Goal: Check status: Check status

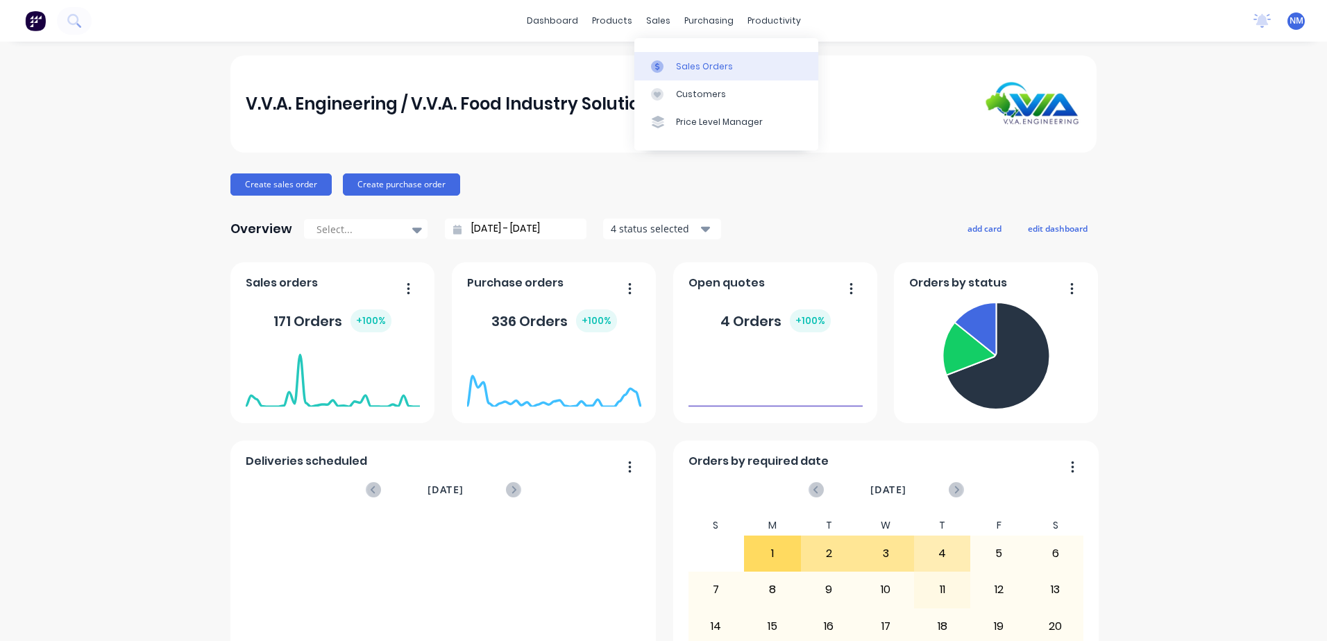
click at [689, 65] on div "Sales Orders" at bounding box center [704, 66] width 57 height 12
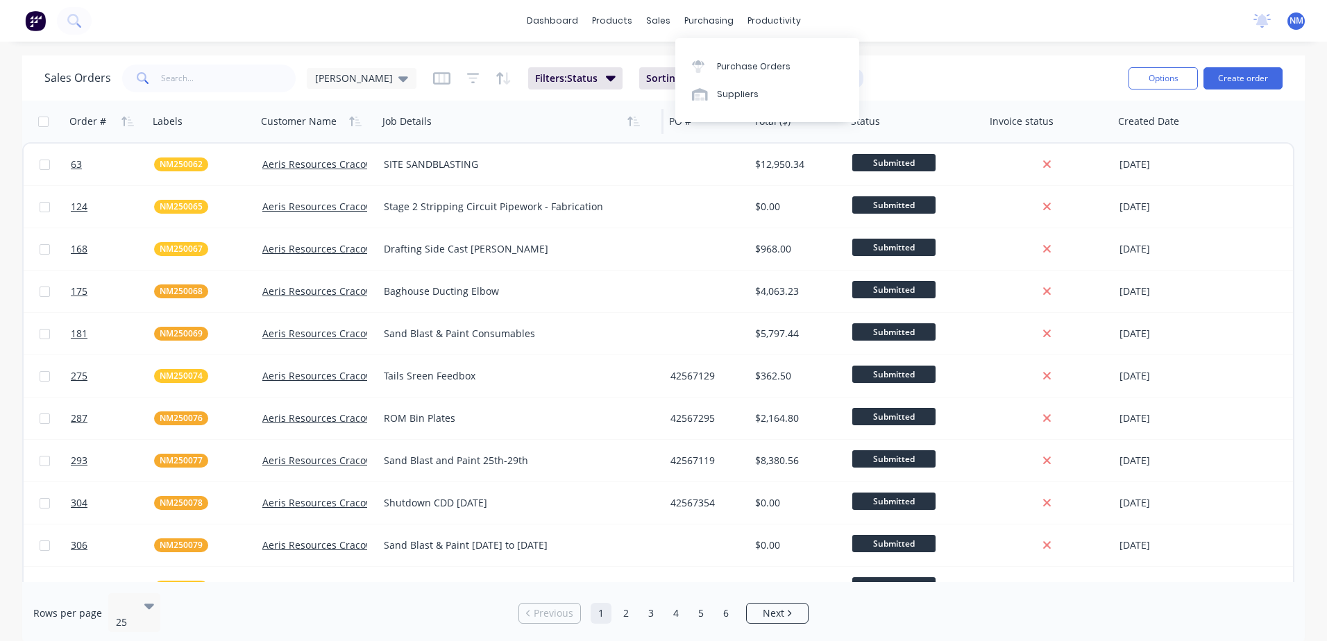
drag, startPoint x: 697, startPoint y: 23, endPoint x: 594, endPoint y: 122, distance: 143.4
click at [594, 122] on div "Job Details" at bounding box center [514, 122] width 262 height 28
click at [168, 85] on input "text" at bounding box center [228, 79] width 135 height 28
type input "csh250024"
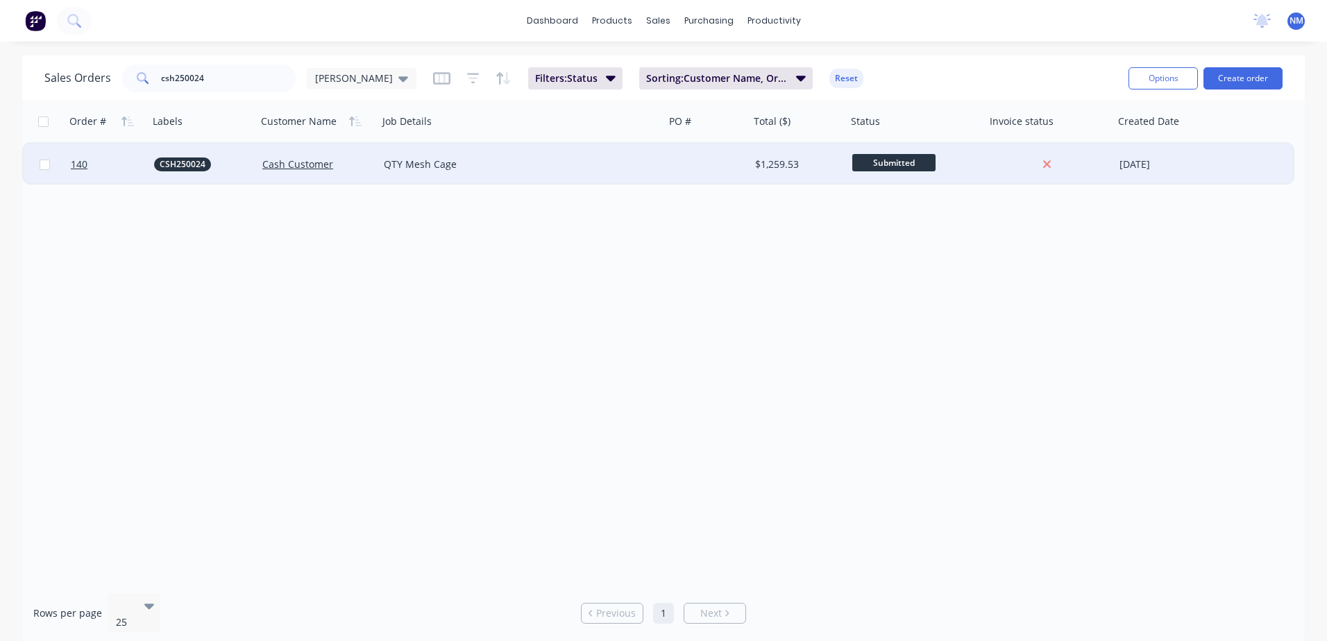
click at [728, 159] on div at bounding box center [707, 165] width 85 height 42
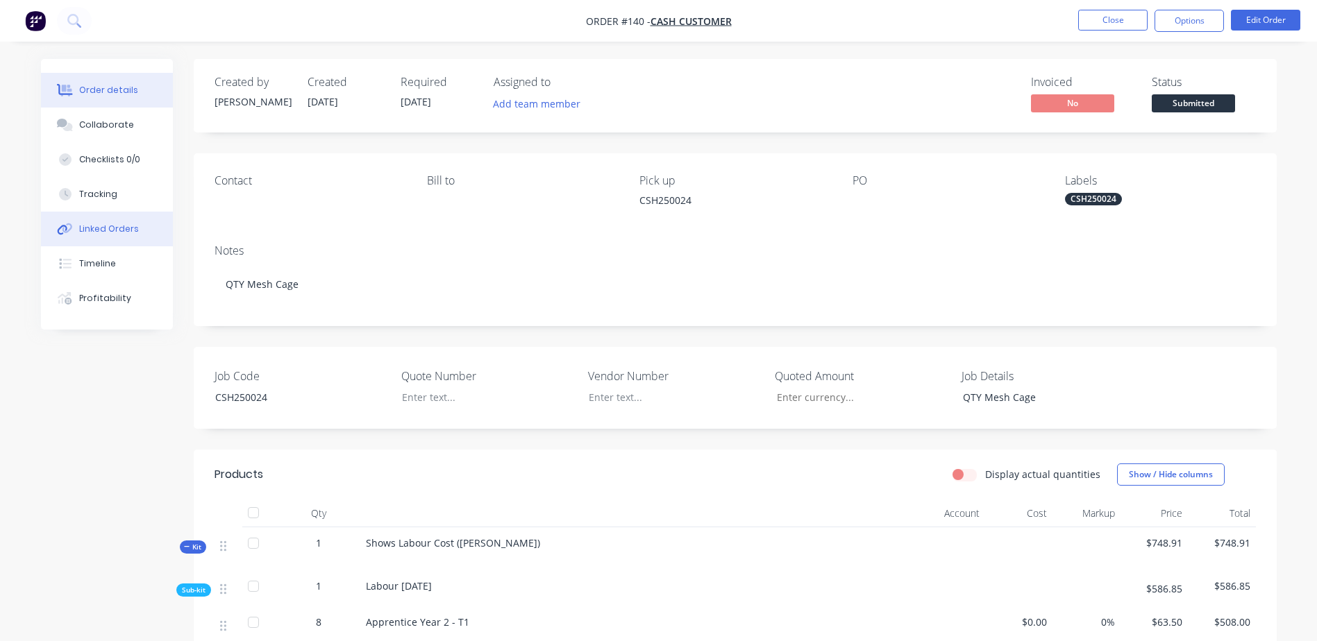
click at [88, 233] on div "Linked Orders" at bounding box center [109, 229] width 60 height 12
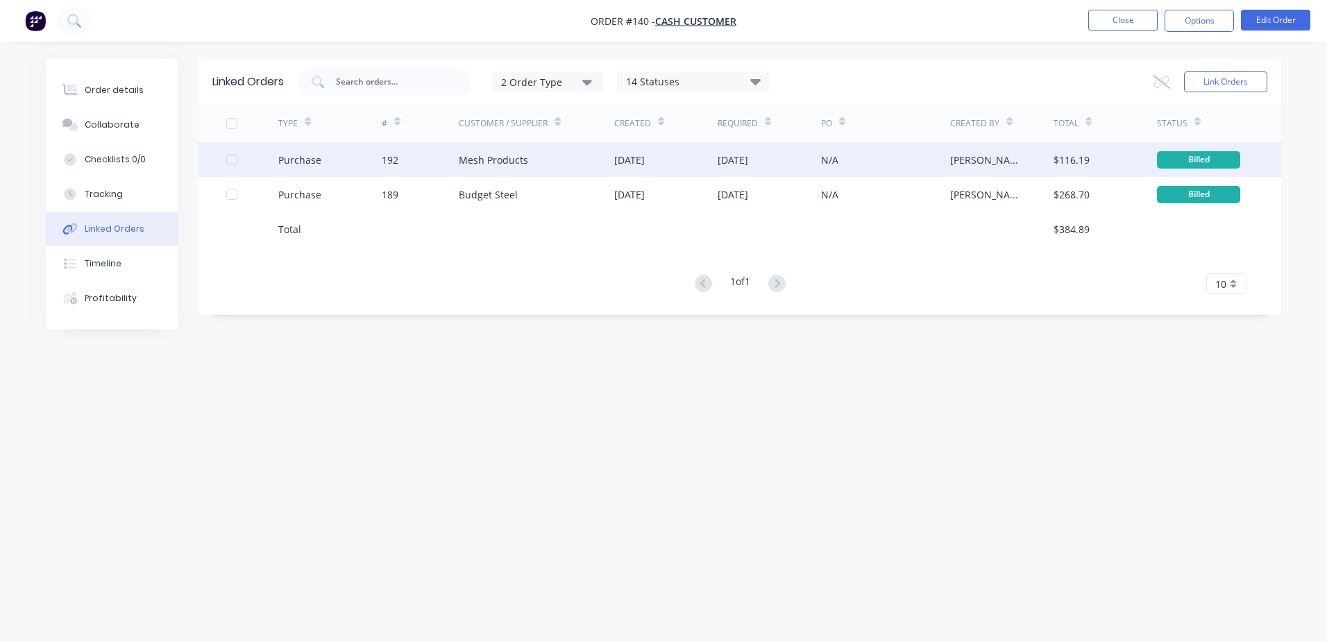
click at [853, 157] on div "N/A" at bounding box center [885, 159] width 129 height 35
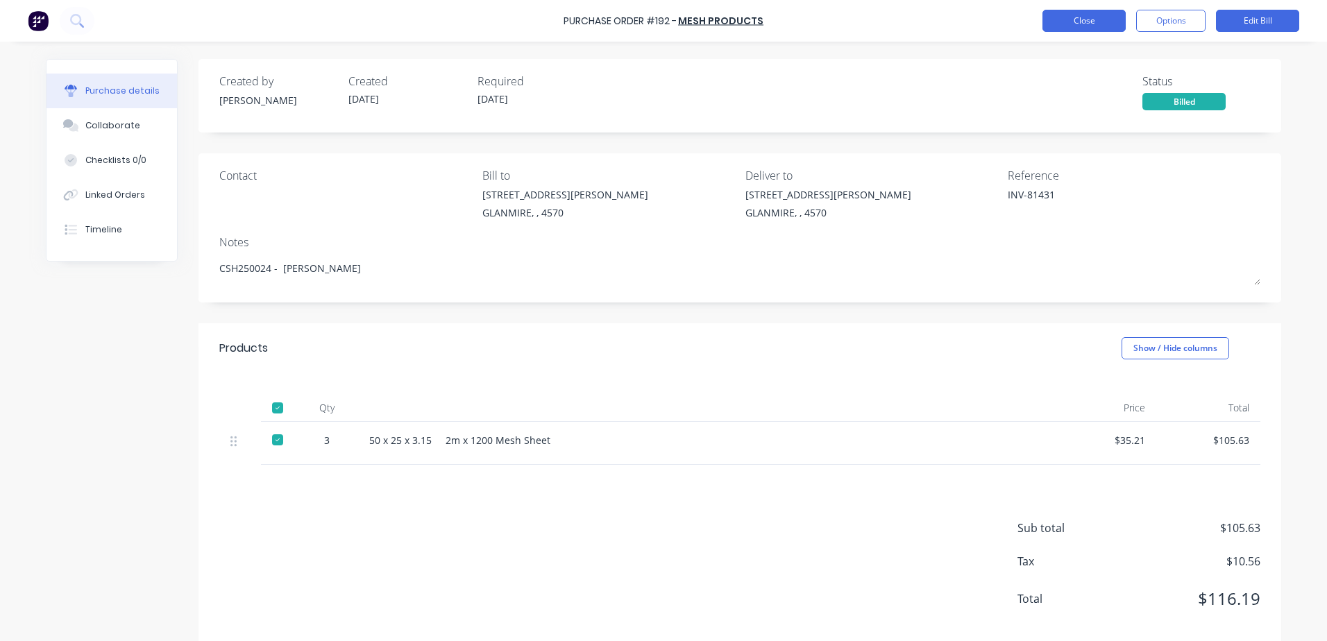
click at [1064, 24] on button "Close" at bounding box center [1084, 21] width 83 height 22
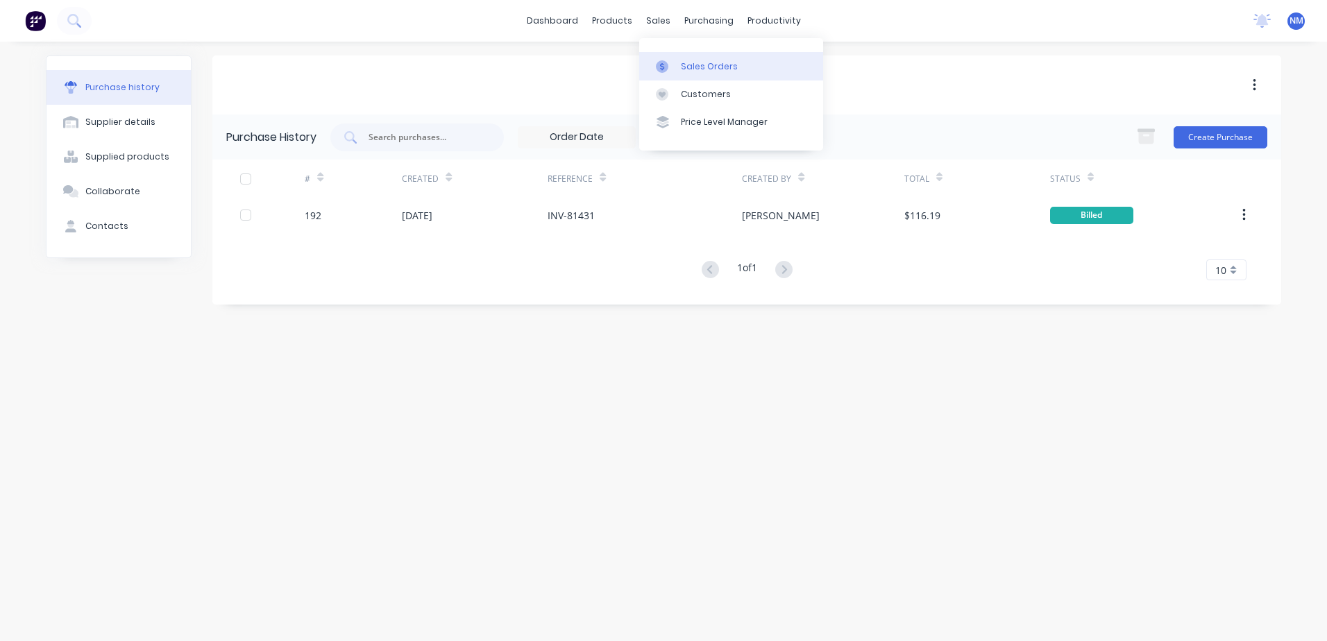
click at [687, 67] on div "Sales Orders" at bounding box center [709, 66] width 57 height 12
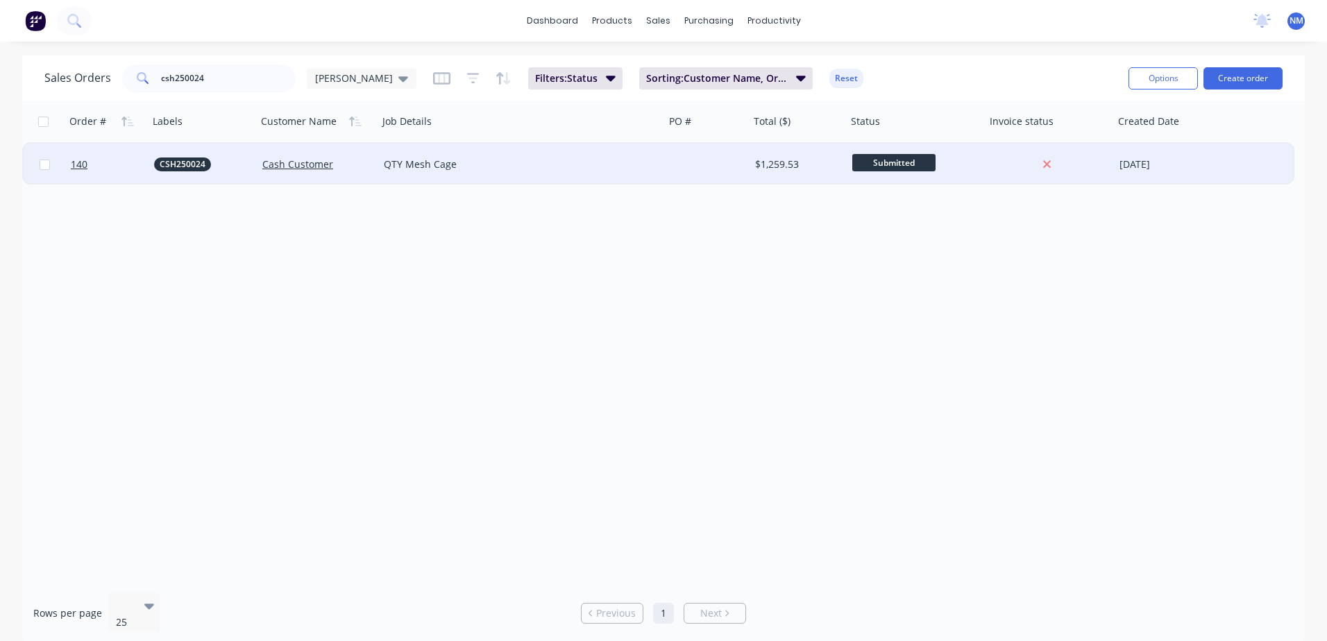
click at [723, 162] on div at bounding box center [707, 165] width 85 height 42
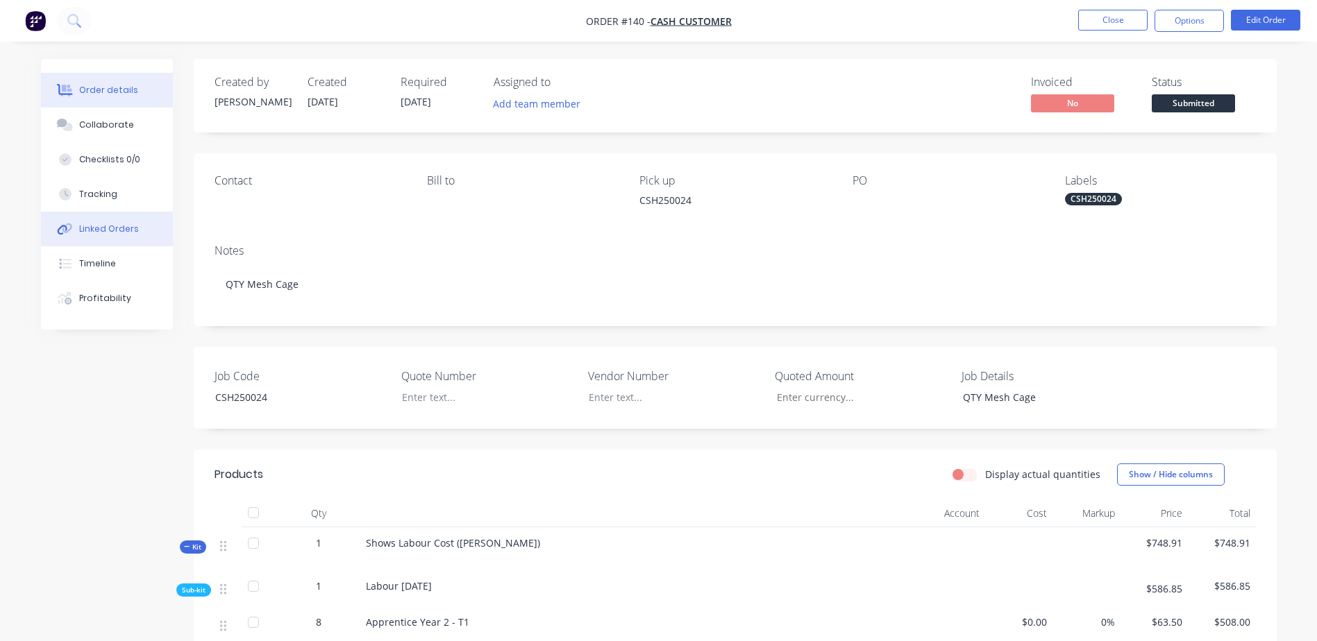
click at [114, 230] on div "Linked Orders" at bounding box center [109, 229] width 60 height 12
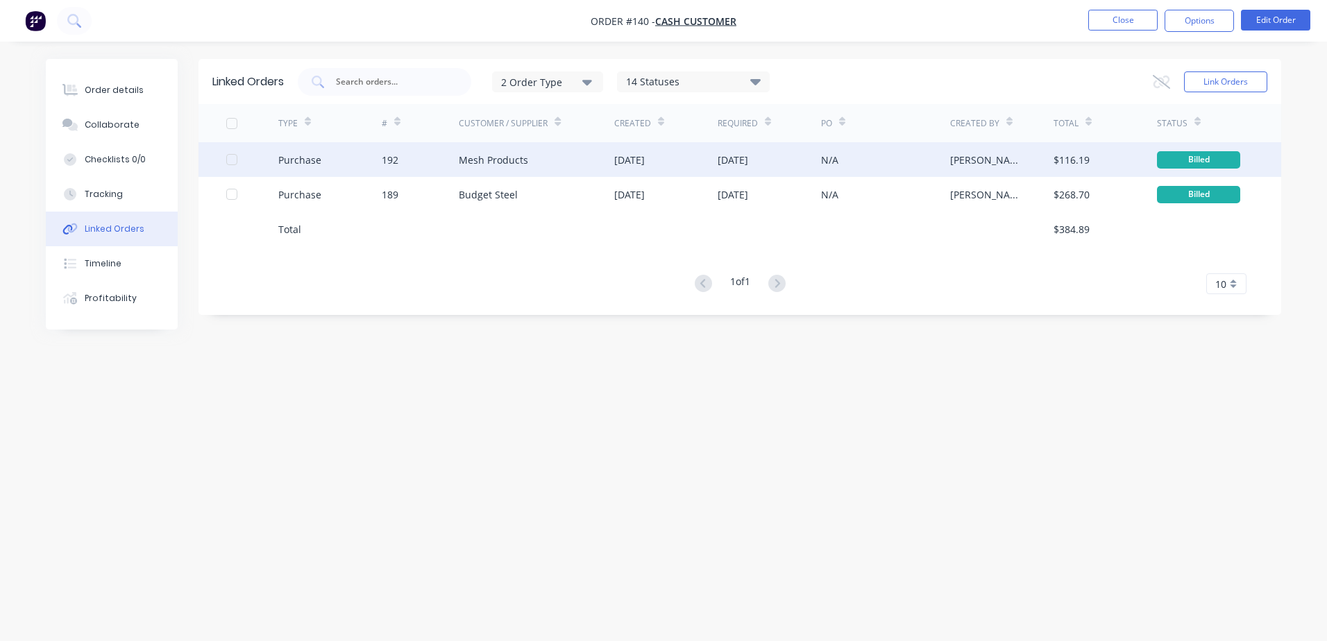
click at [882, 165] on div "N/A" at bounding box center [885, 159] width 129 height 35
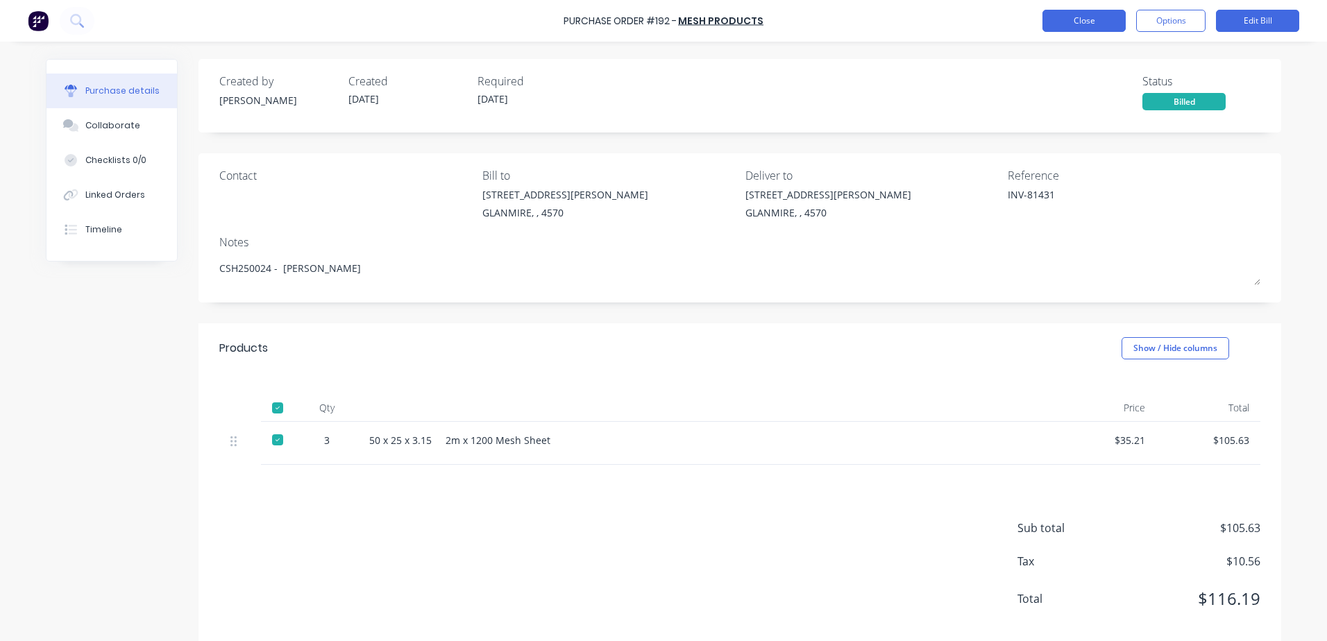
click at [1077, 24] on button "Close" at bounding box center [1084, 21] width 83 height 22
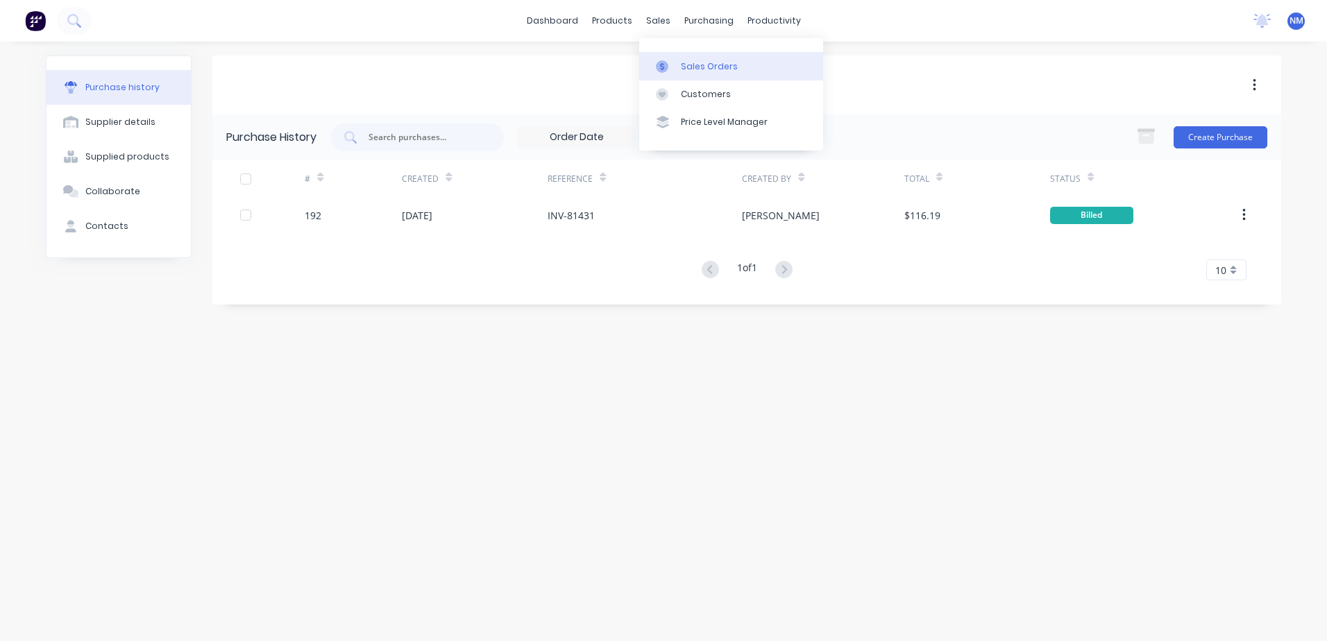
click at [696, 65] on div "Sales Orders" at bounding box center [709, 66] width 57 height 12
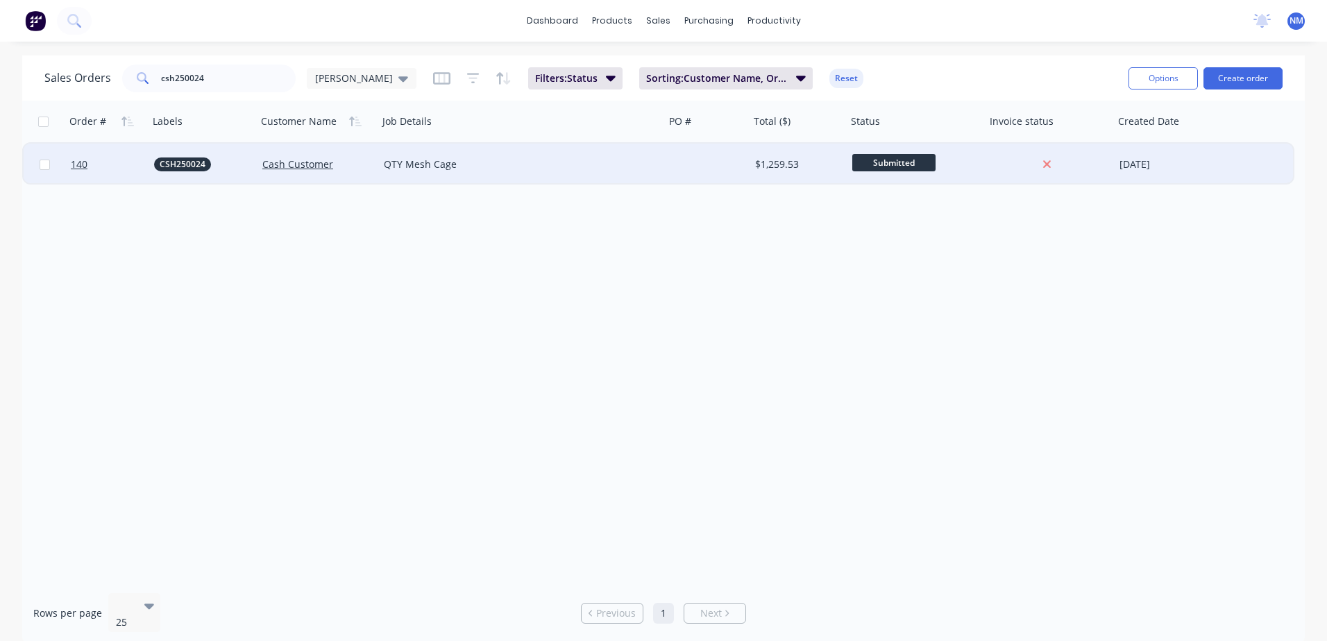
click at [736, 168] on div at bounding box center [707, 165] width 85 height 42
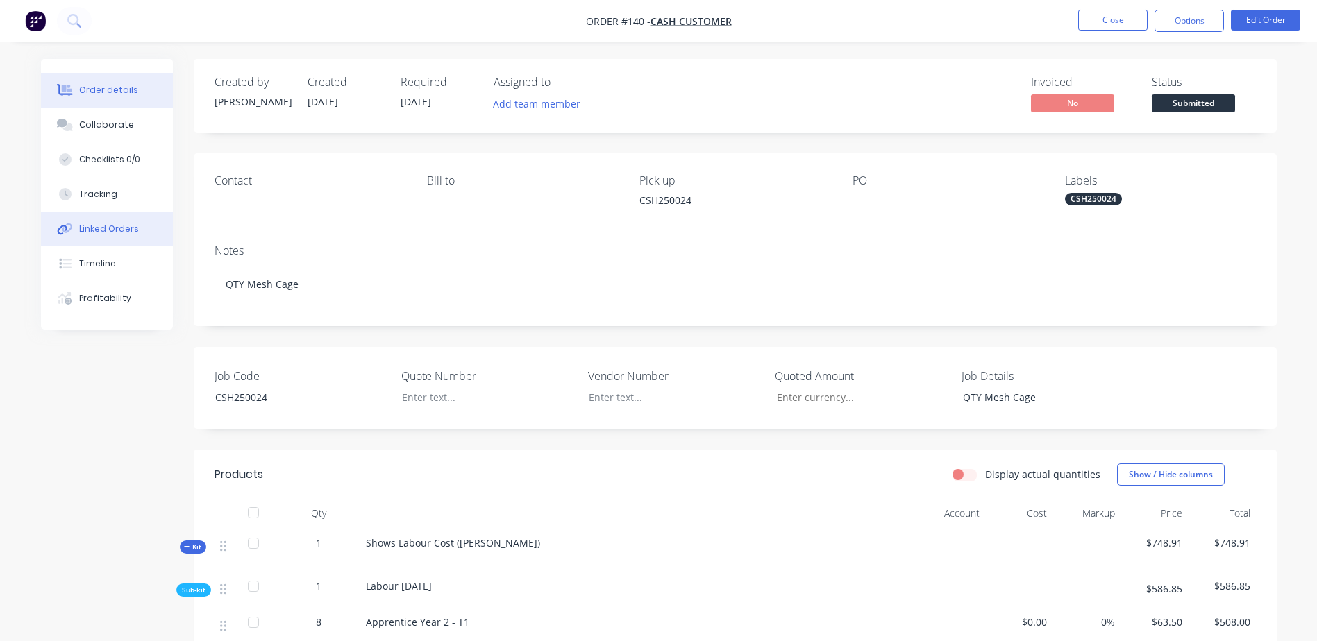
click at [126, 228] on div "Linked Orders" at bounding box center [109, 229] width 60 height 12
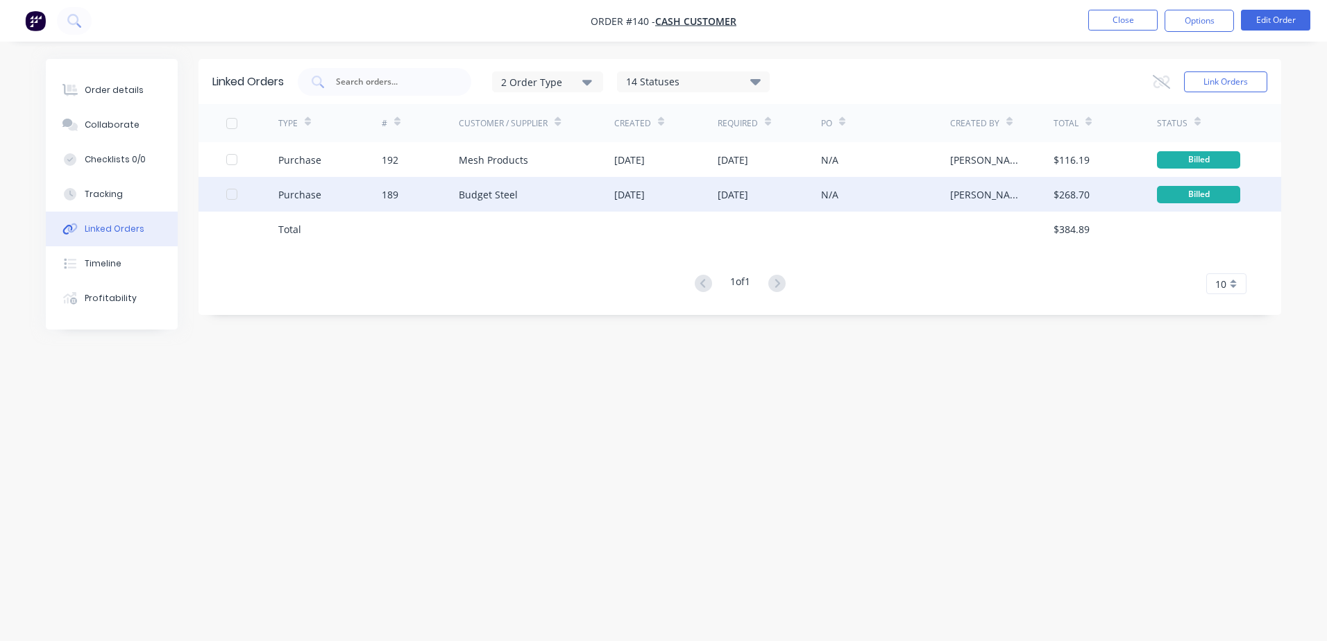
click at [914, 197] on div "N/A" at bounding box center [885, 194] width 129 height 35
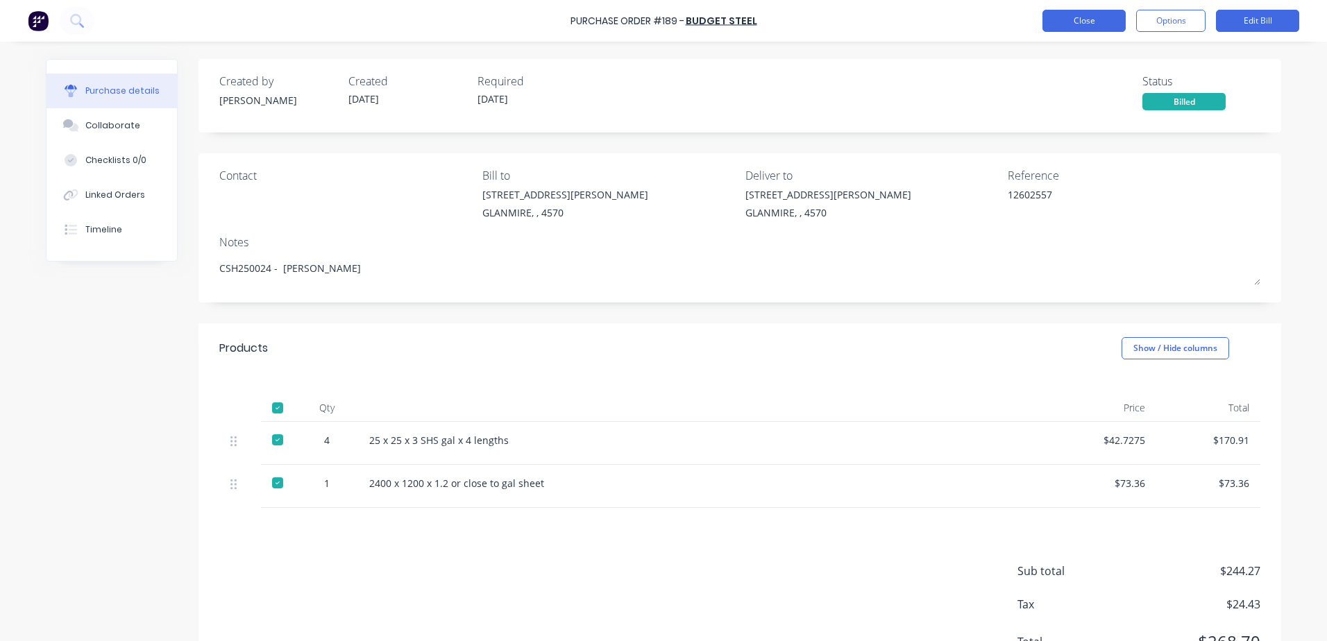
click at [1091, 26] on button "Close" at bounding box center [1084, 21] width 83 height 22
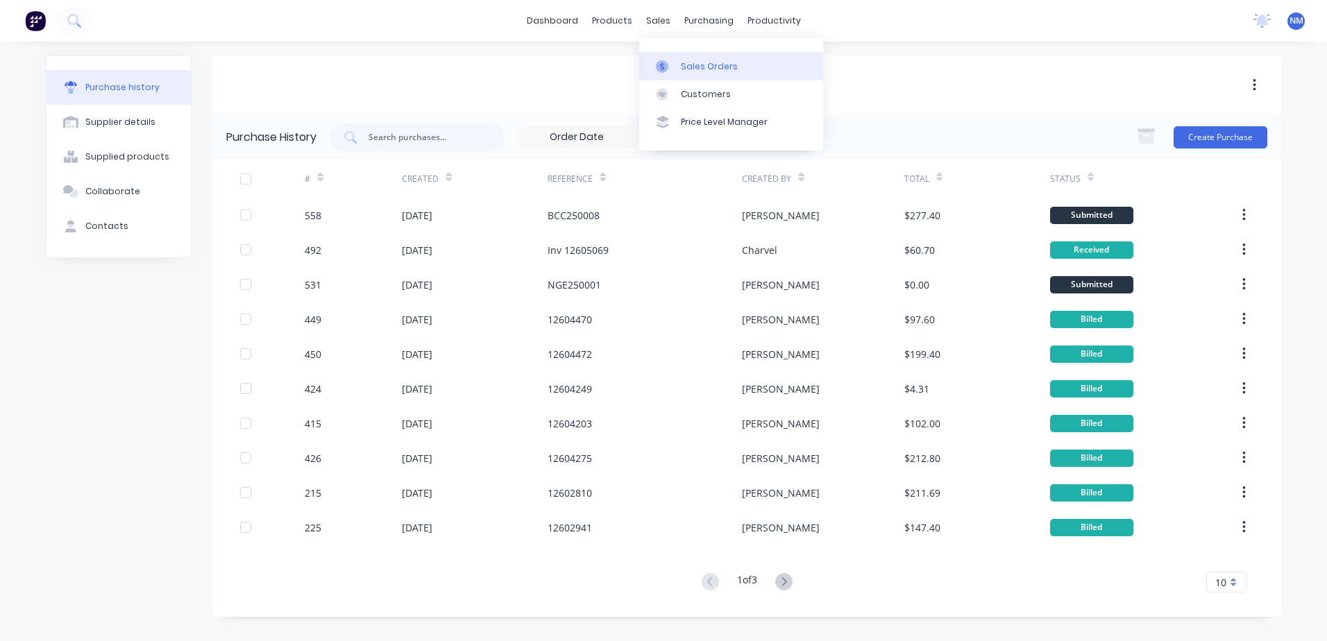
click at [689, 65] on div "Sales Orders" at bounding box center [709, 66] width 57 height 12
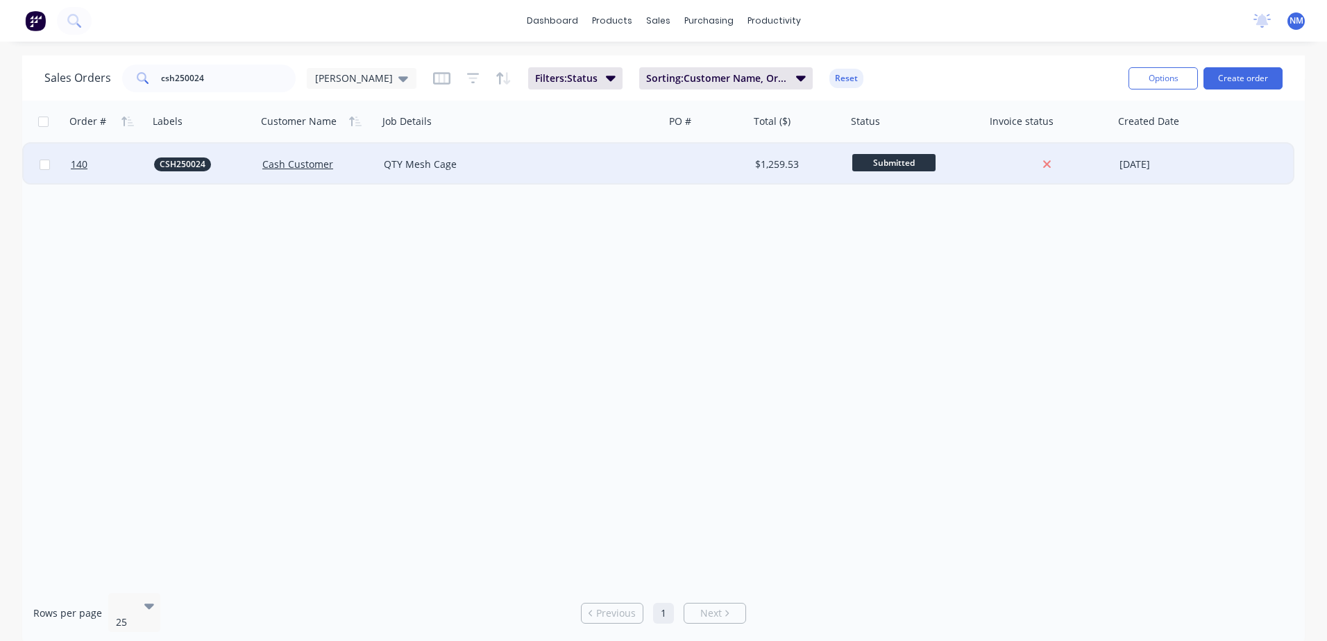
click at [712, 155] on div at bounding box center [707, 165] width 85 height 42
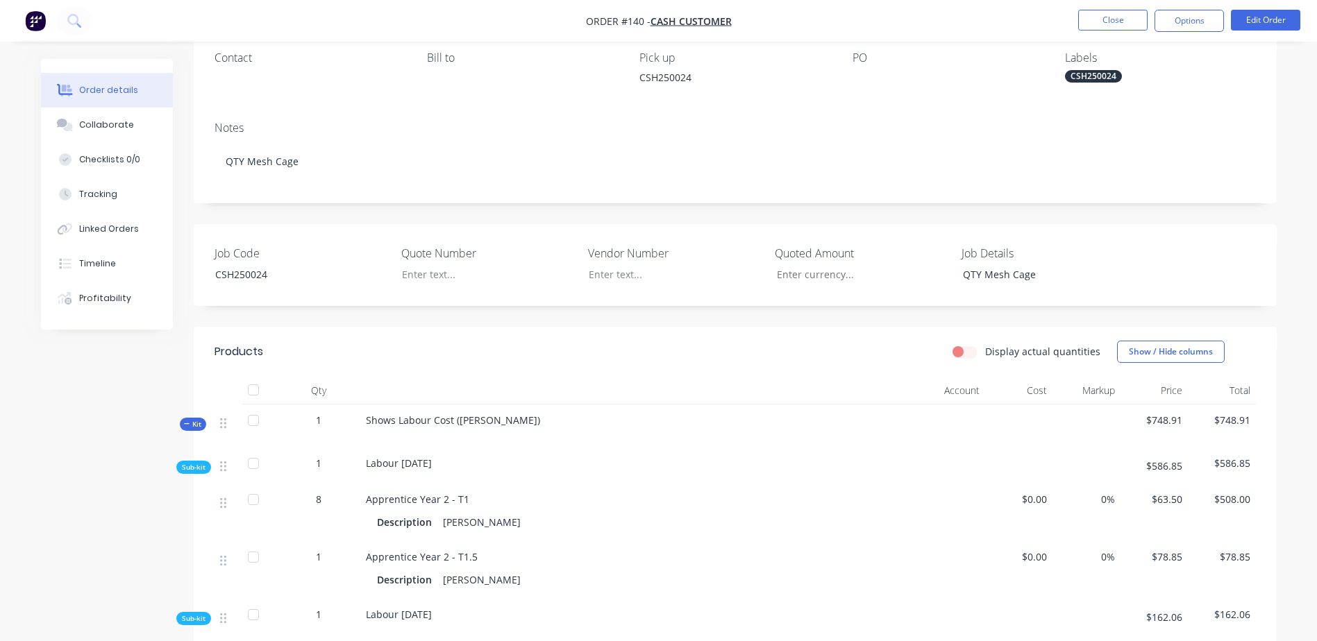
scroll to position [69, 0]
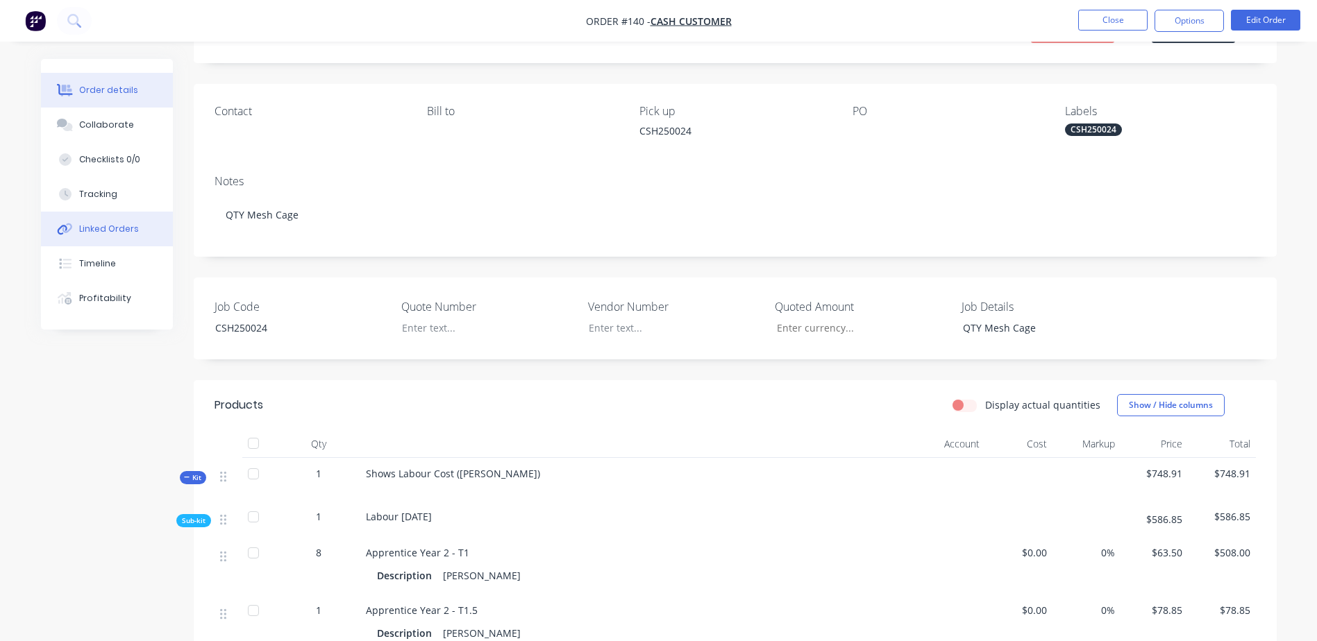
click at [110, 230] on div "Linked Orders" at bounding box center [109, 229] width 60 height 12
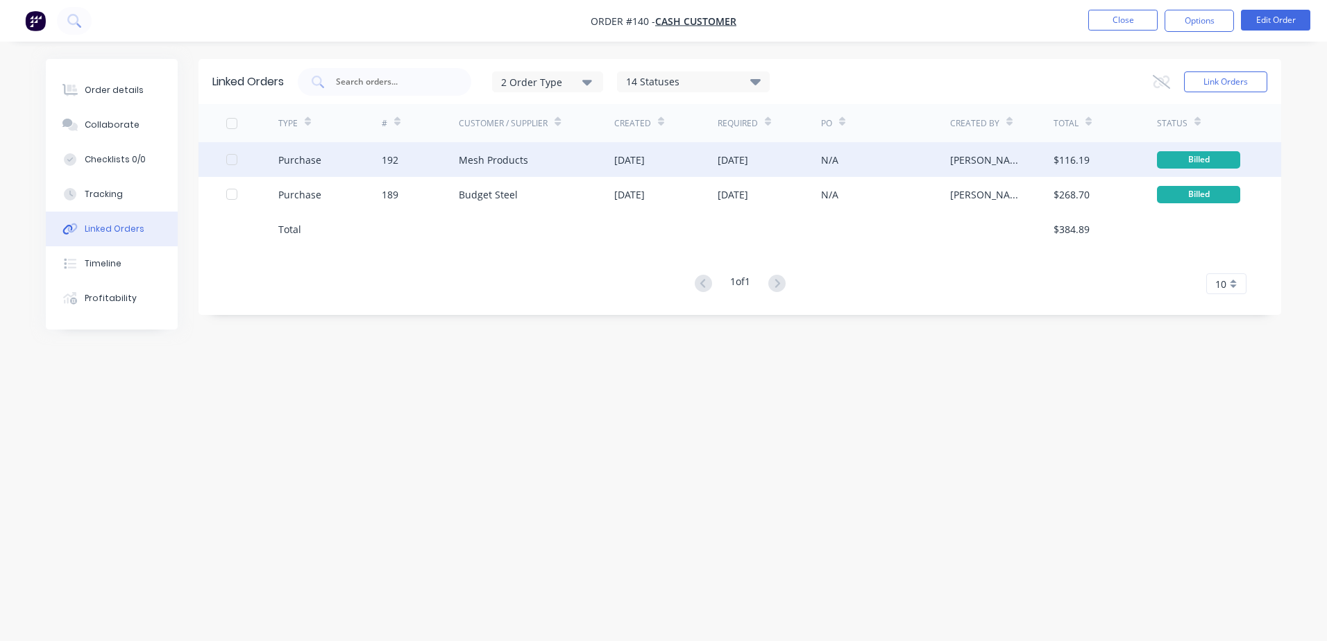
click at [900, 160] on div "N/A" at bounding box center [885, 159] width 129 height 35
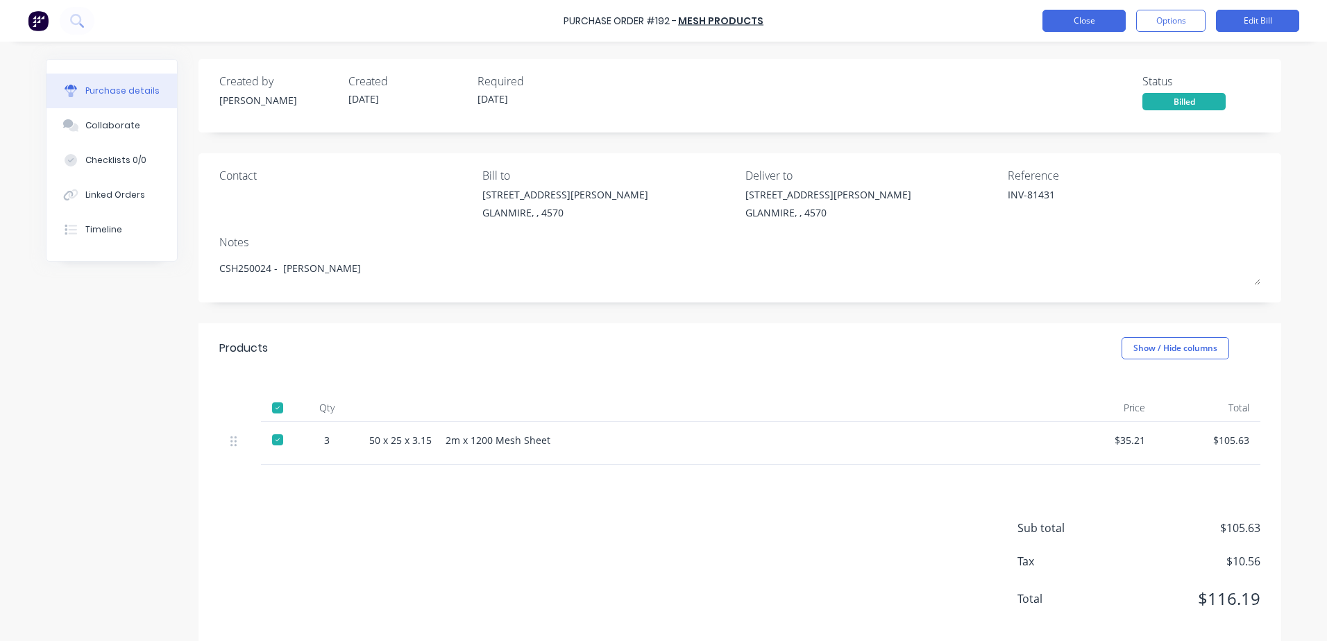
click at [1045, 22] on button "Close" at bounding box center [1084, 21] width 83 height 22
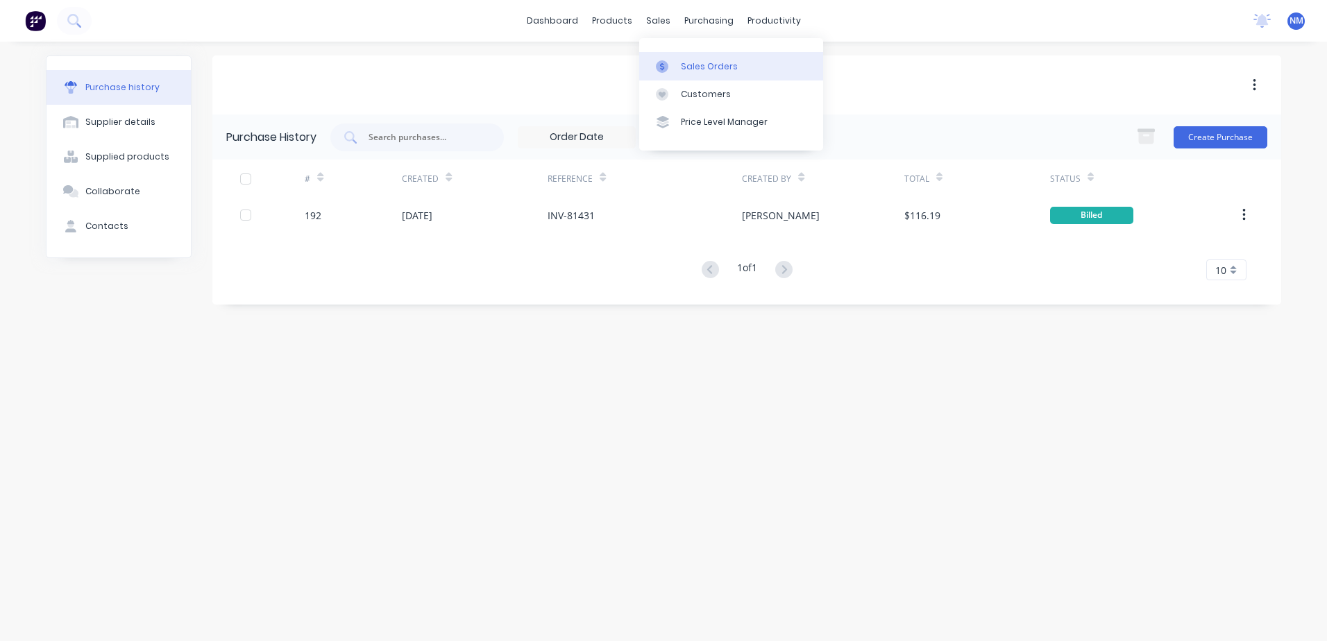
click at [685, 65] on div "Sales Orders" at bounding box center [709, 66] width 57 height 12
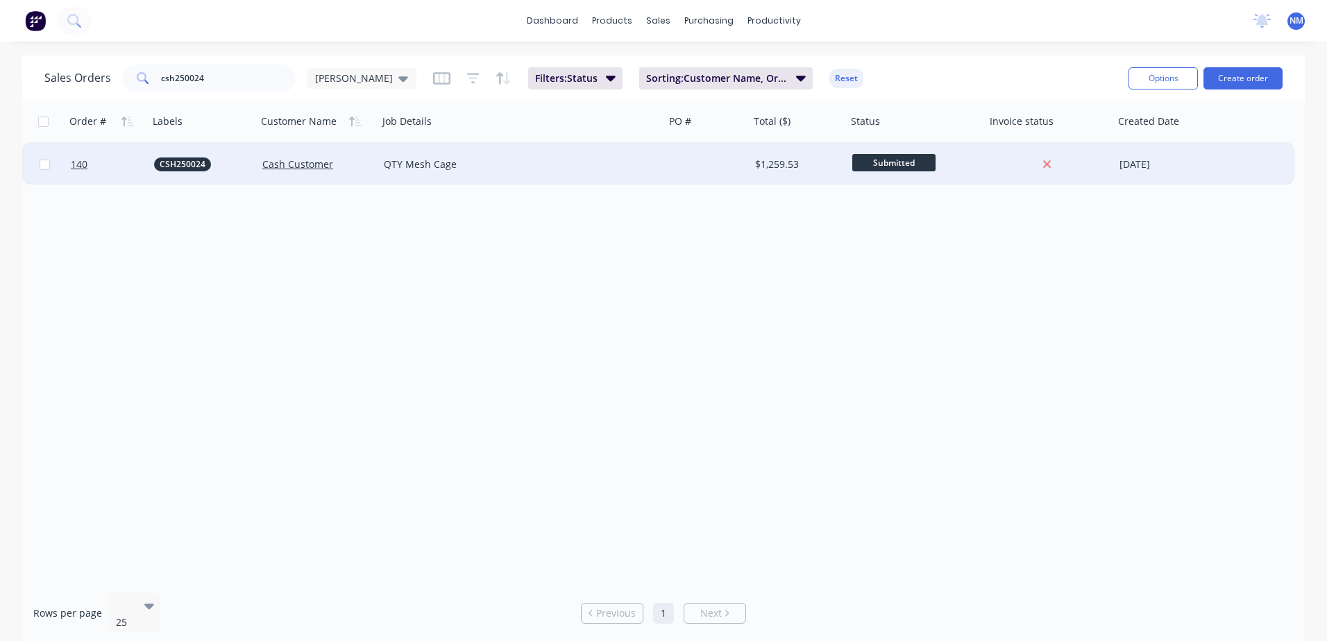
click at [731, 157] on div at bounding box center [707, 165] width 85 height 42
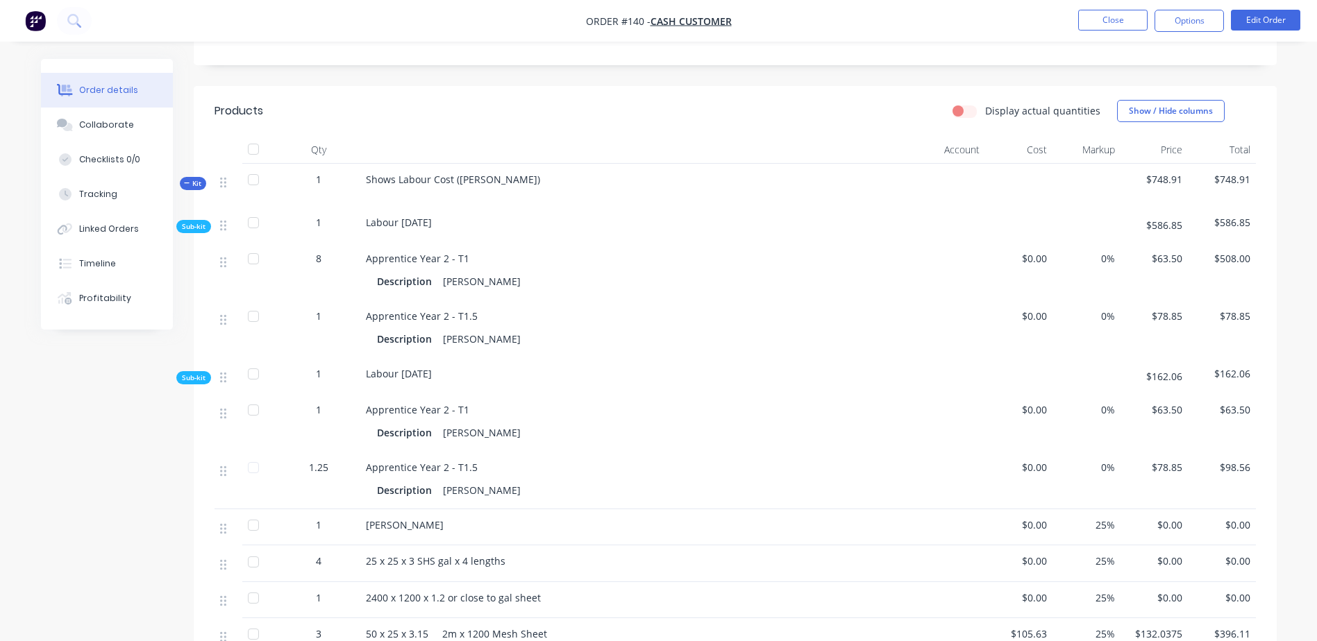
scroll to position [347, 0]
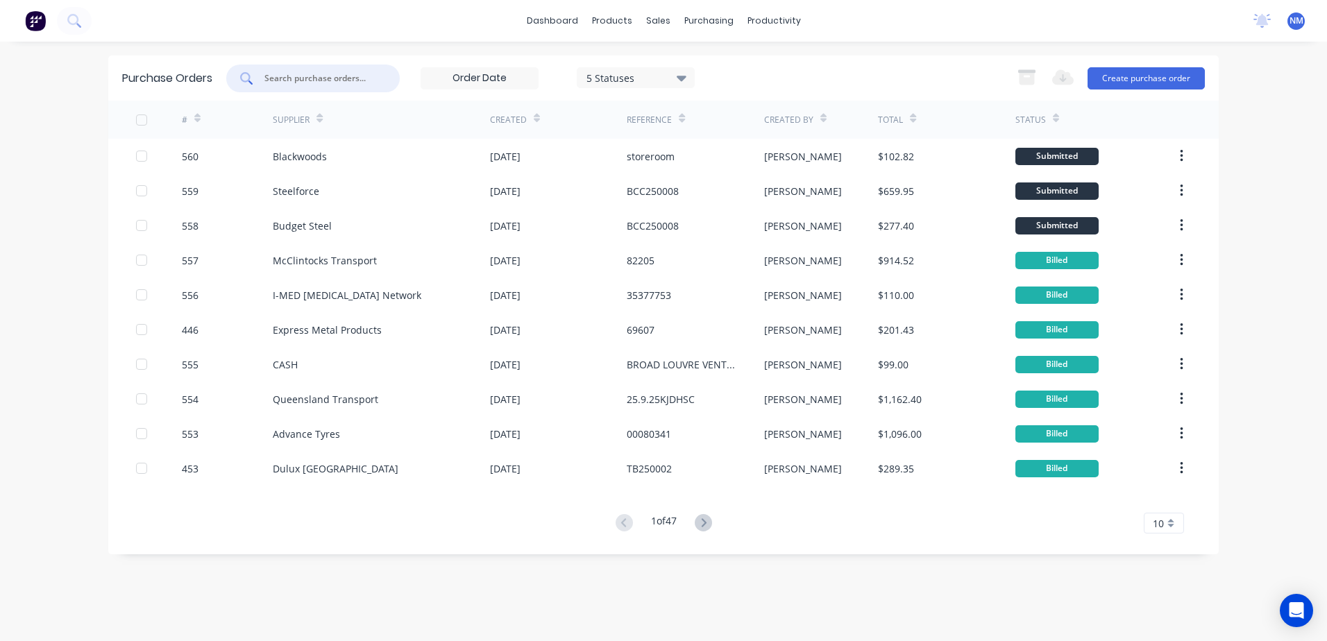
click at [317, 72] on input "text" at bounding box center [320, 79] width 115 height 14
